Goal: Find specific page/section

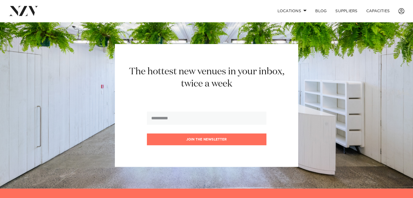
scroll to position [681, 0]
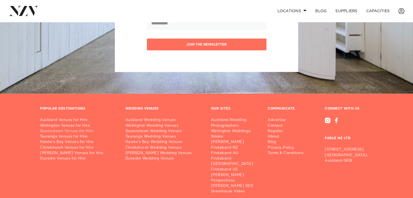
click at [74, 129] on link "Queenstown Venues for Hire" at bounding box center [78, 131] width 77 height 5
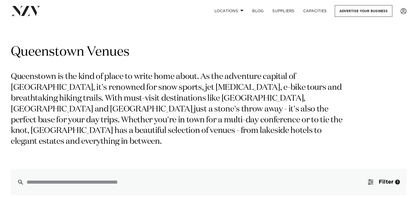
scroll to position [118, 0]
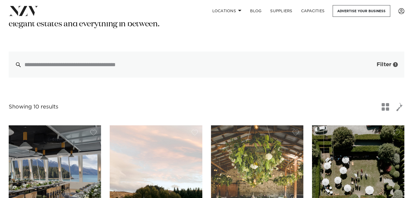
click at [383, 62] on span "Filter" at bounding box center [384, 64] width 15 height 5
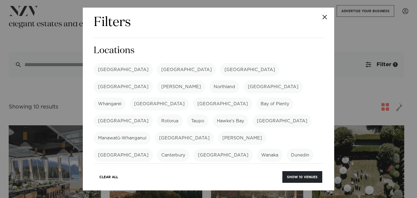
click at [153, 80] on label "[GEOGRAPHIC_DATA]" at bounding box center [123, 86] width 59 height 13
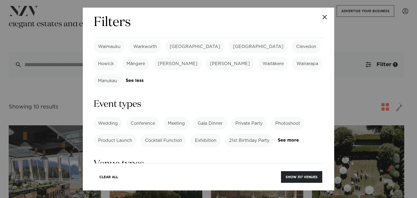
scroll to position [222, 0]
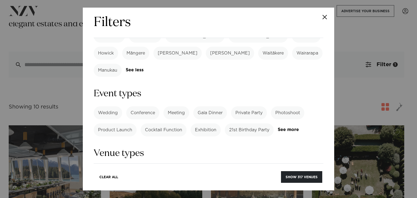
click at [206, 106] on label "Gala Dinner" at bounding box center [210, 112] width 34 height 13
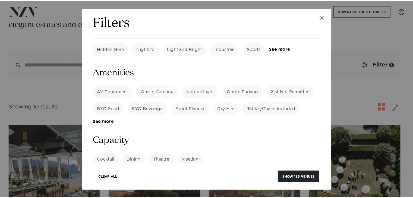
scroll to position [361, 0]
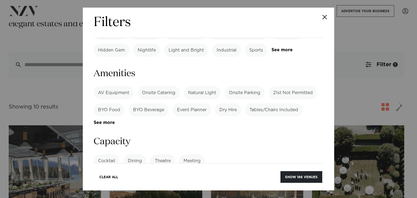
drag, startPoint x: 305, startPoint y: 126, endPoint x: 309, endPoint y: 126, distance: 3.3
click at [307, 174] on input "number" at bounding box center [209, 181] width 230 height 15
click at [314, 174] on input "*" at bounding box center [209, 181] width 230 height 15
drag, startPoint x: 146, startPoint y: 129, endPoint x: 93, endPoint y: 124, distance: 52.4
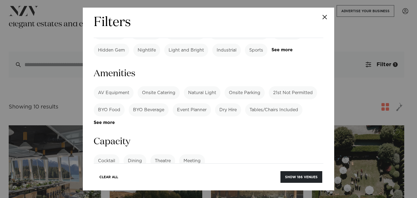
click at [96, 174] on input "*" at bounding box center [209, 181] width 230 height 15
type input "***"
click at [281, 171] on button "Show 186 venues" at bounding box center [302, 177] width 42 height 12
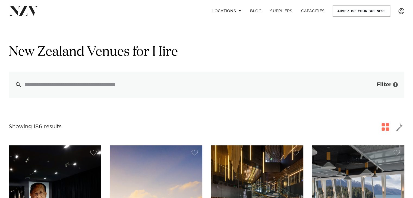
click at [385, 83] on span "Filter" at bounding box center [384, 84] width 15 height 5
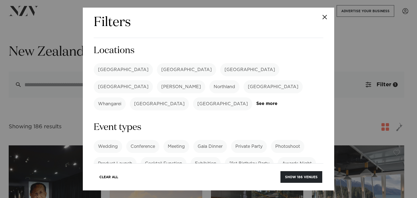
click at [153, 80] on label "[GEOGRAPHIC_DATA]" at bounding box center [123, 86] width 59 height 13
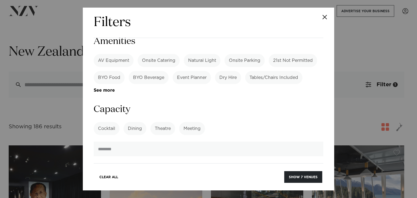
scroll to position [267, 0]
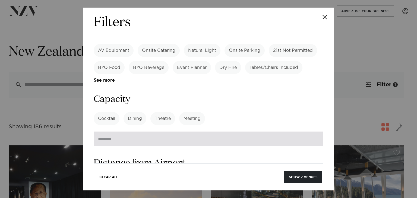
click at [142, 132] on input "number" at bounding box center [209, 139] width 230 height 15
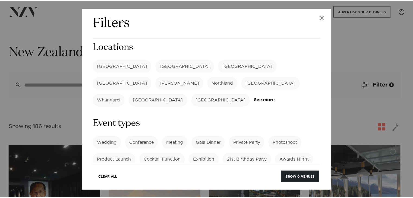
scroll to position [0, 0]
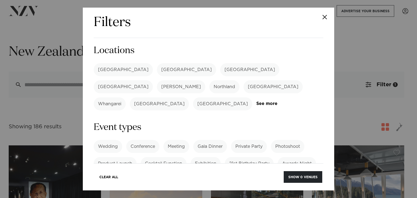
type input "***"
click at [326, 17] on button "Close" at bounding box center [324, 17] width 19 height 19
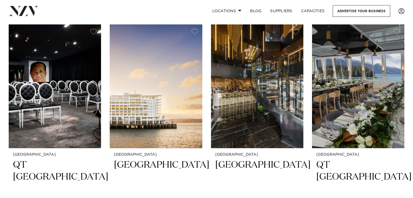
scroll to position [142, 0]
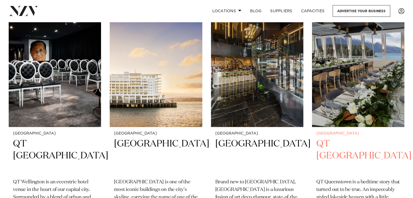
click at [339, 143] on h2 "QT Queenstown" at bounding box center [358, 156] width 84 height 37
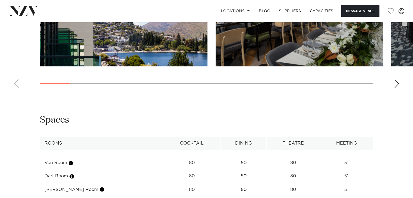
scroll to position [878, 0]
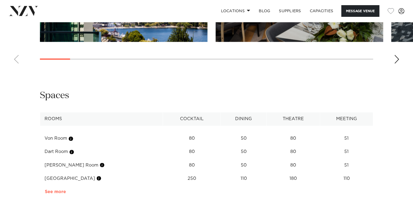
click at [56, 190] on link "See more" at bounding box center [66, 192] width 42 height 4
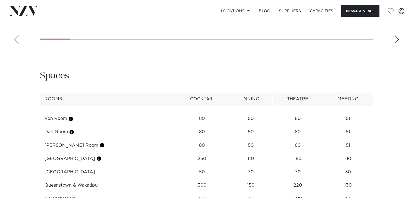
scroll to position [898, 0]
